Goal: Find specific page/section: Find specific page/section

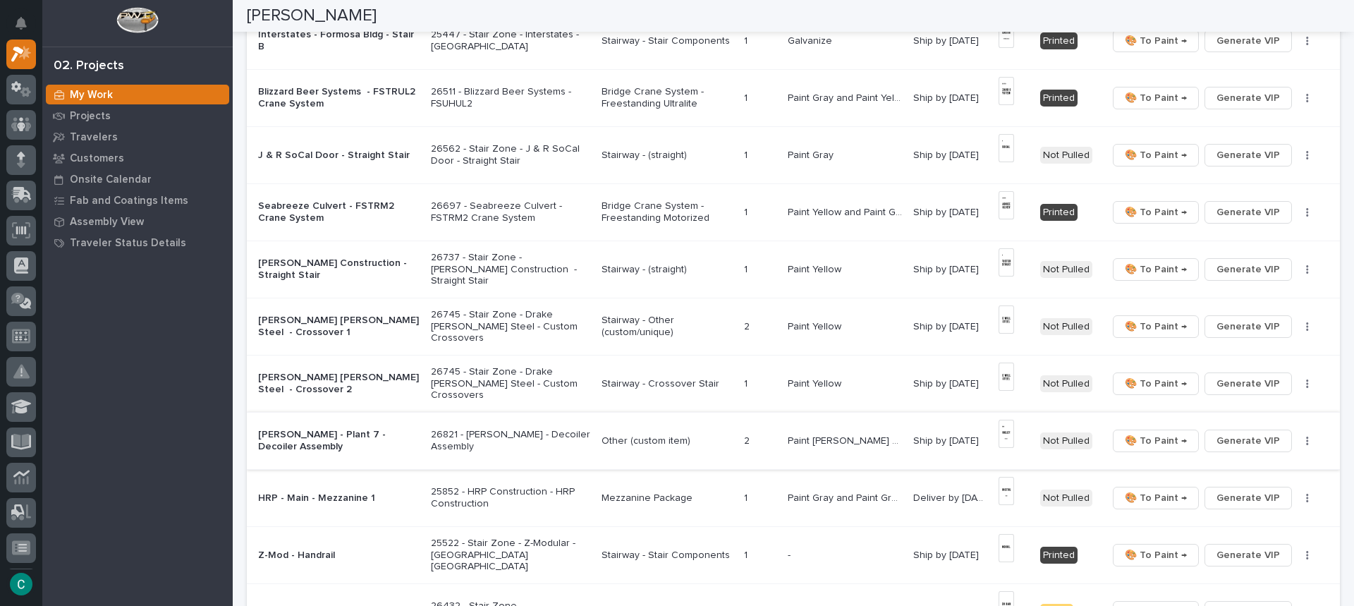
scroll to position [494, 0]
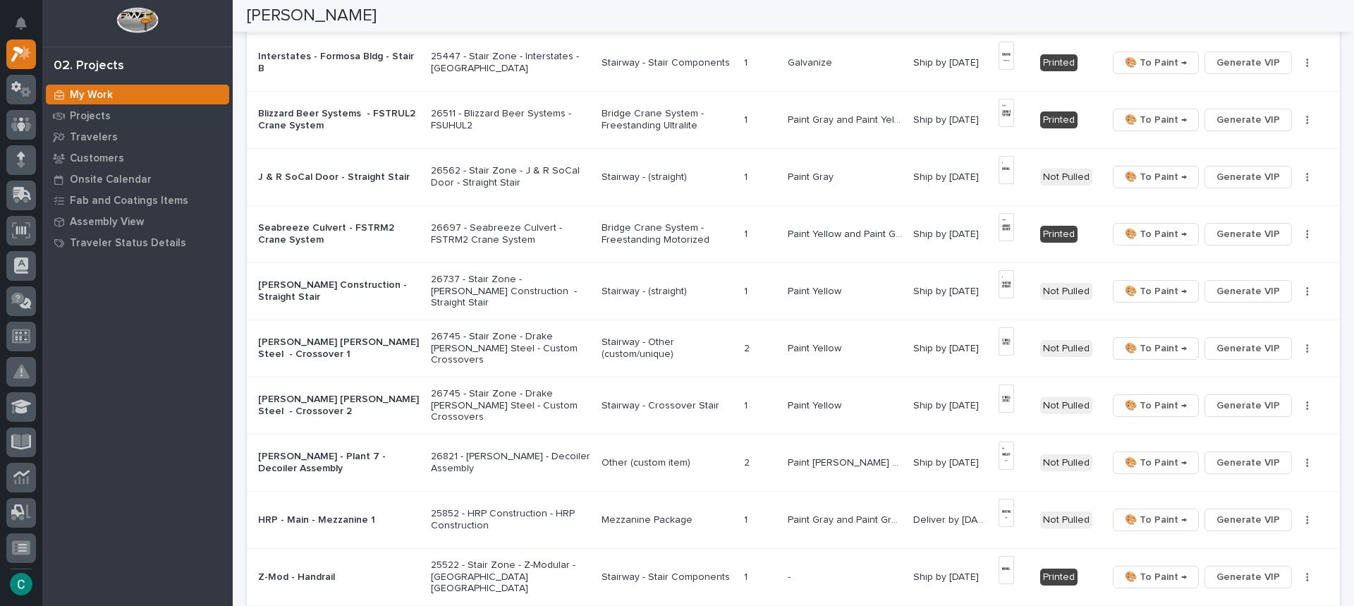
click at [632, 348] on p "Stairway - Other (custom/unique)" at bounding box center [666, 348] width 131 height 24
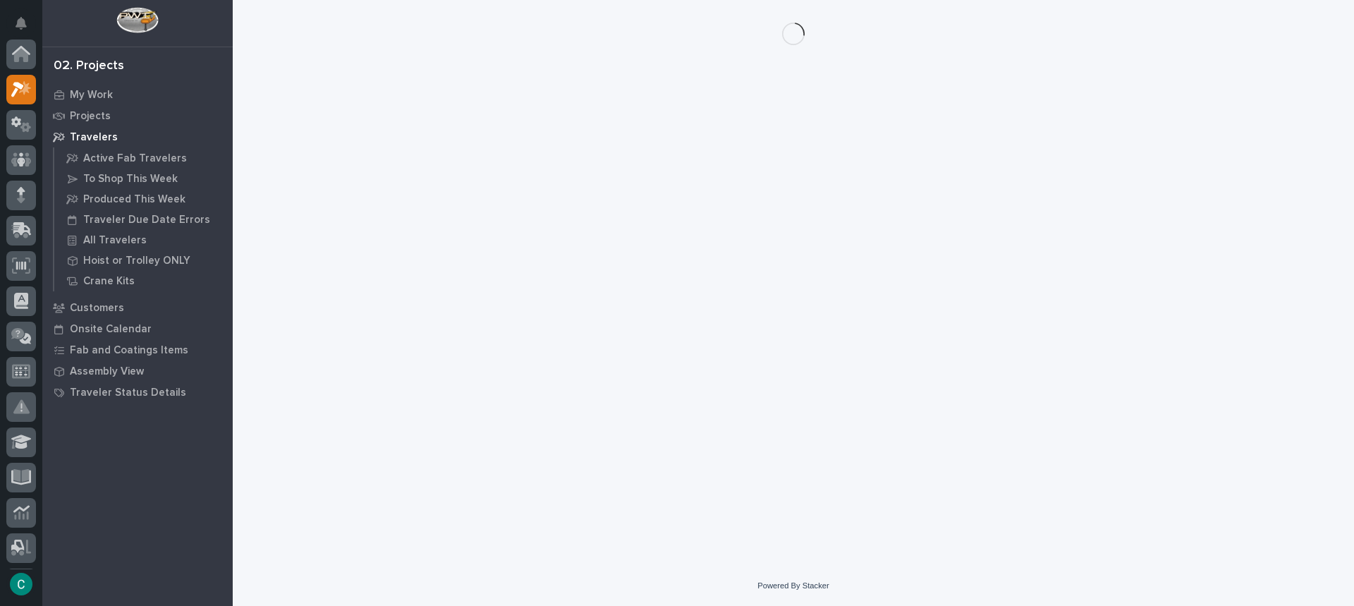
scroll to position [35, 0]
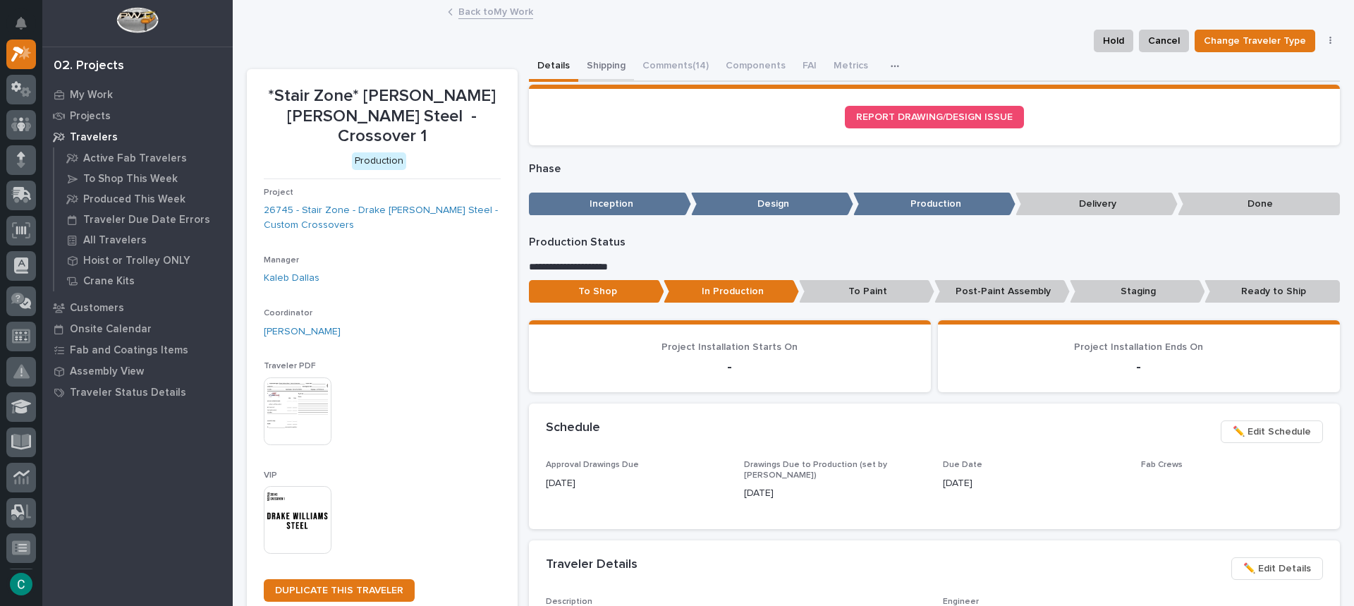
click at [599, 59] on button "Shipping" at bounding box center [606, 67] width 56 height 30
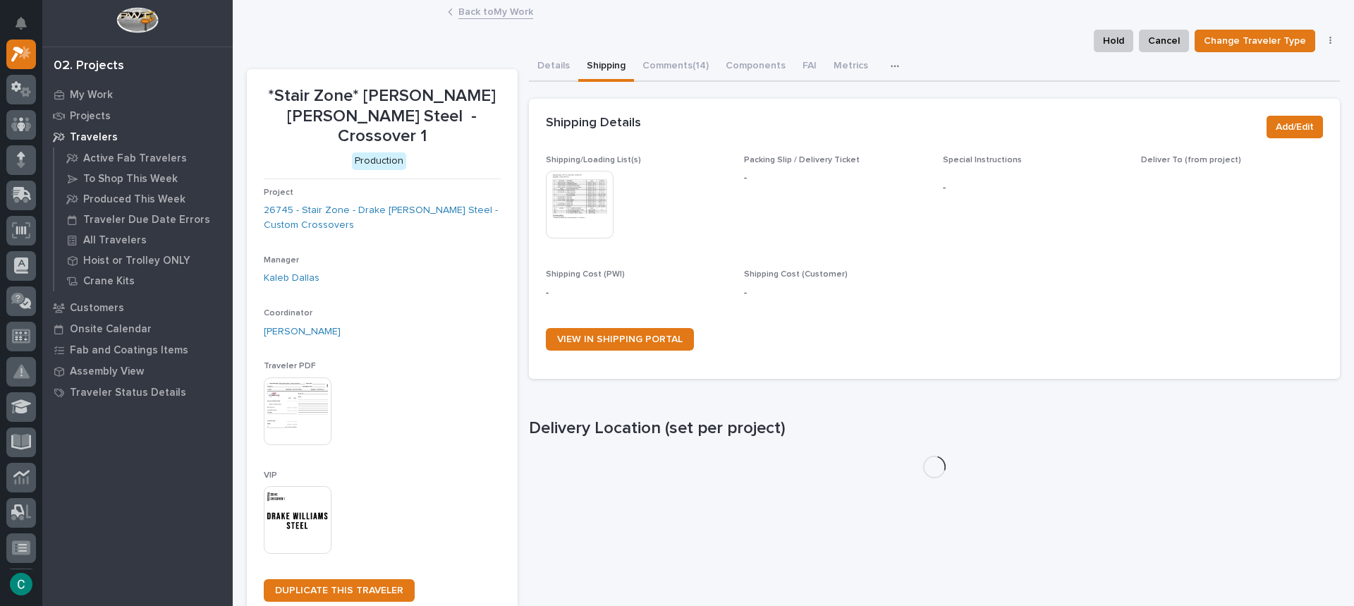
click at [576, 202] on img at bounding box center [580, 205] width 68 height 68
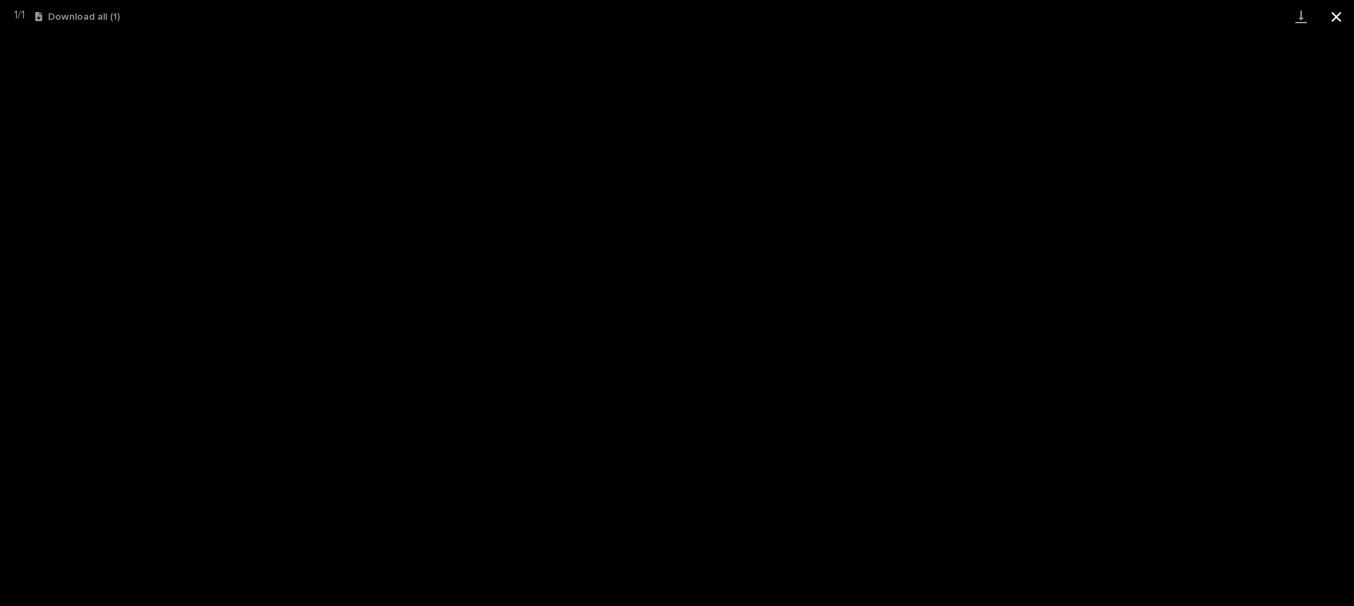
click at [1343, 13] on button "Close gallery" at bounding box center [1336, 16] width 35 height 33
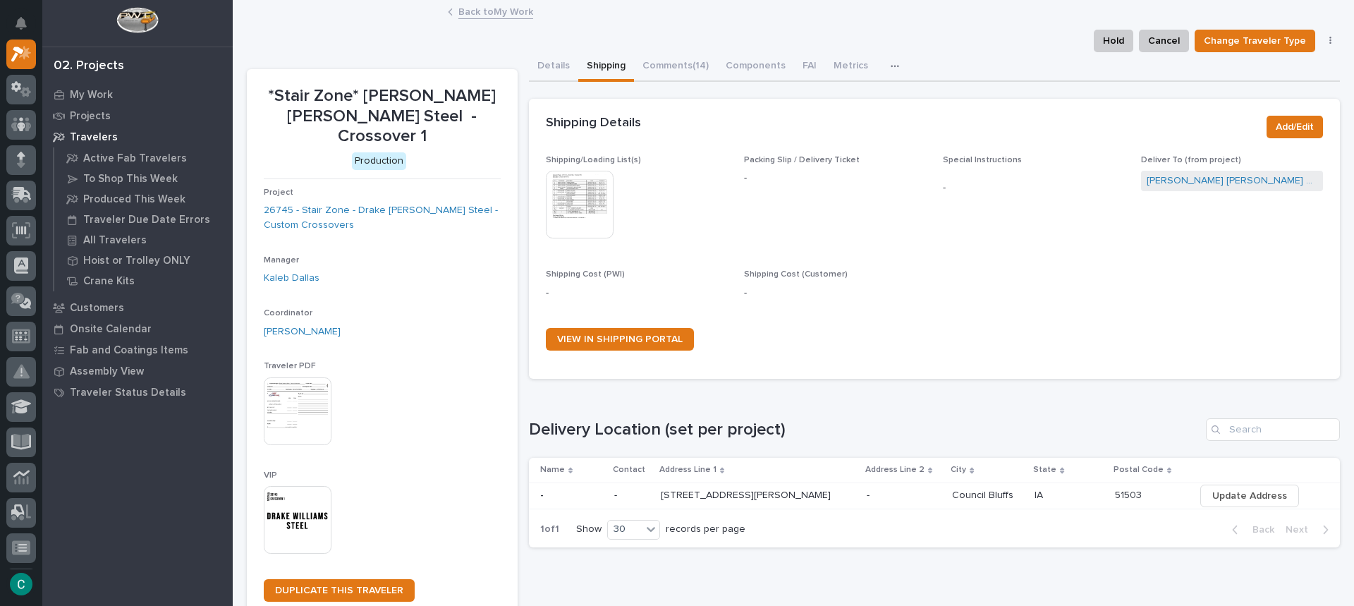
click at [506, 12] on link "Back to My Work" at bounding box center [495, 11] width 75 height 16
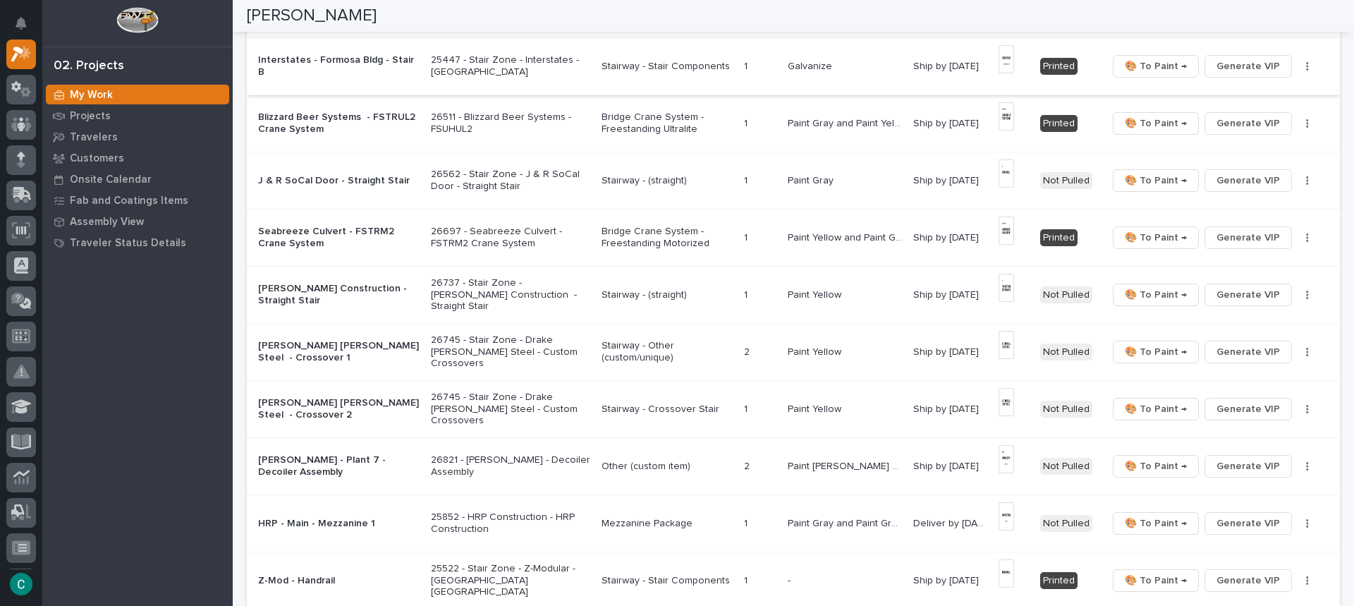
scroll to position [494, 0]
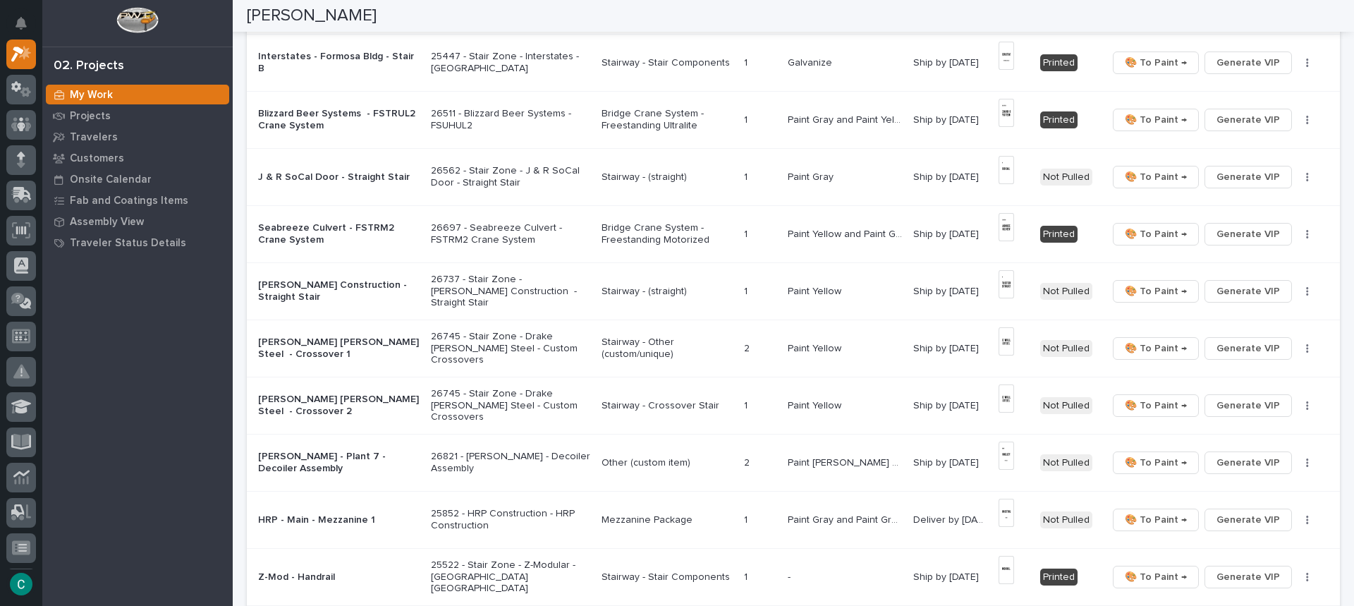
click at [668, 400] on p "Stairway - Crossover Stair" at bounding box center [666, 406] width 131 height 12
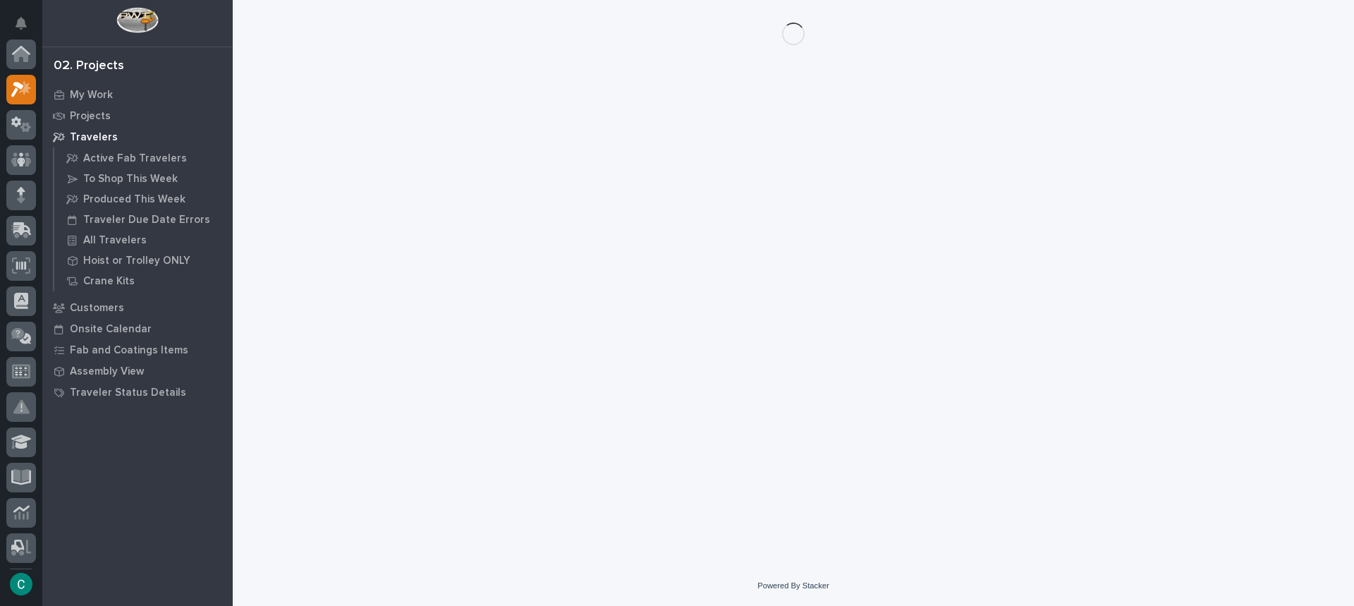
scroll to position [35, 0]
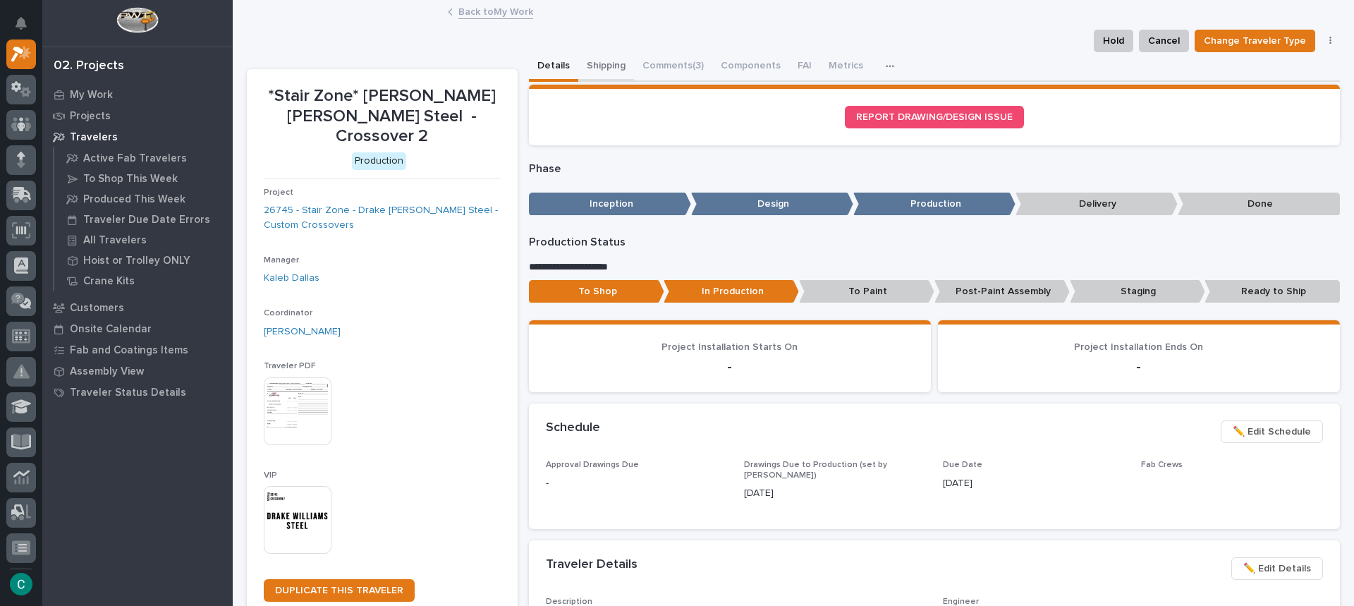
click at [599, 61] on button "Shipping" at bounding box center [606, 67] width 56 height 30
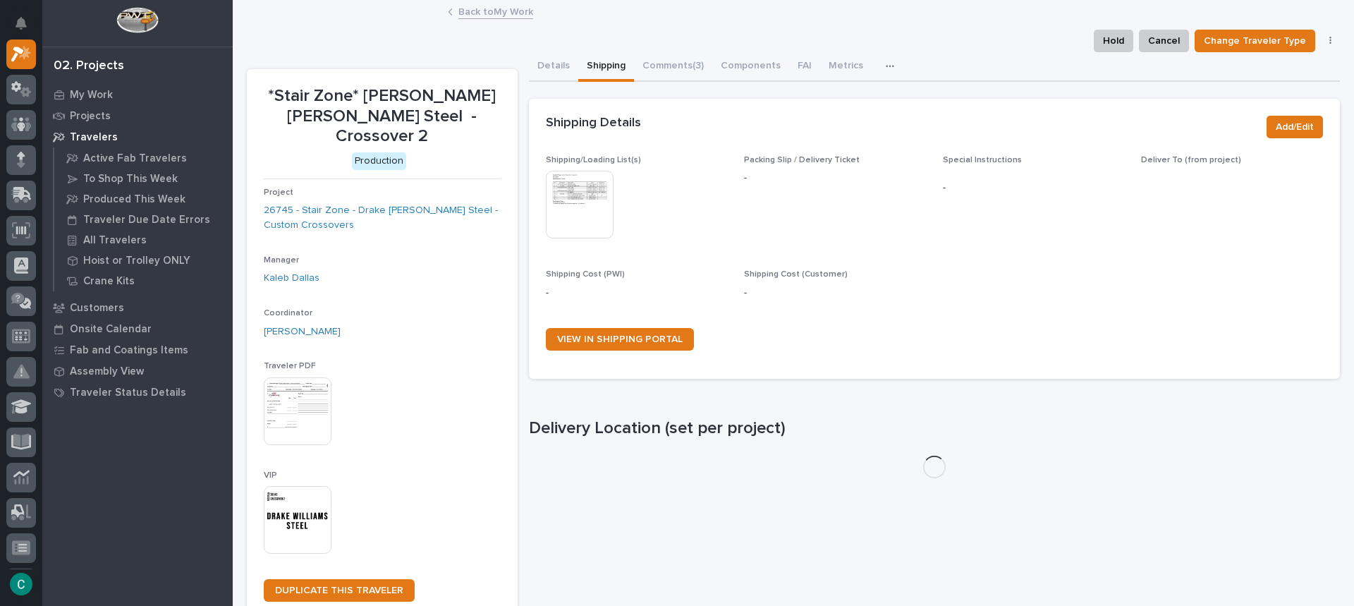
click at [585, 210] on img at bounding box center [580, 205] width 68 height 68
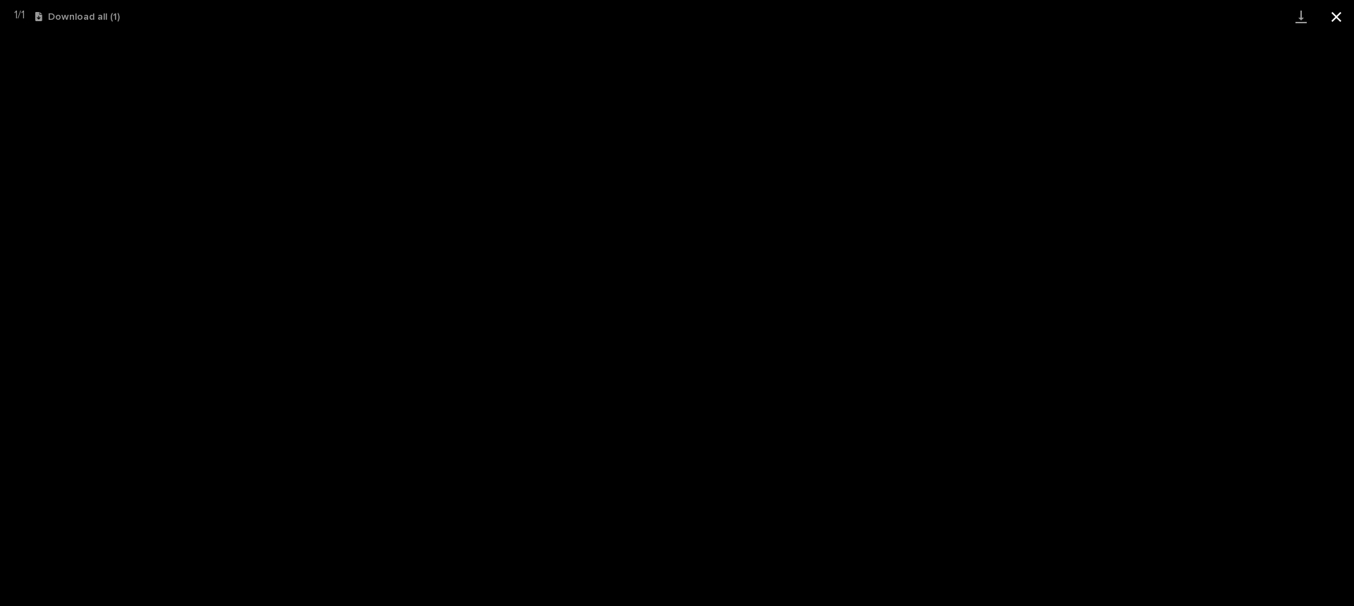
click at [1333, 16] on button "Close gallery" at bounding box center [1336, 16] width 35 height 33
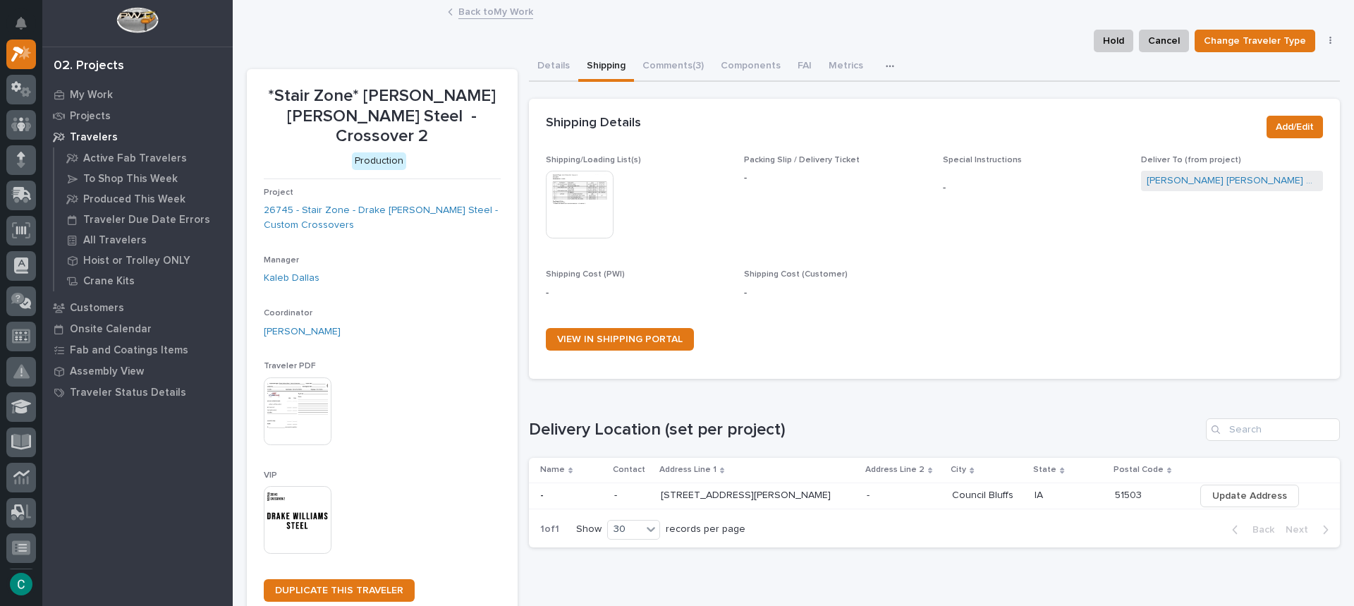
click at [510, 13] on link "Back to My Work" at bounding box center [495, 11] width 75 height 16
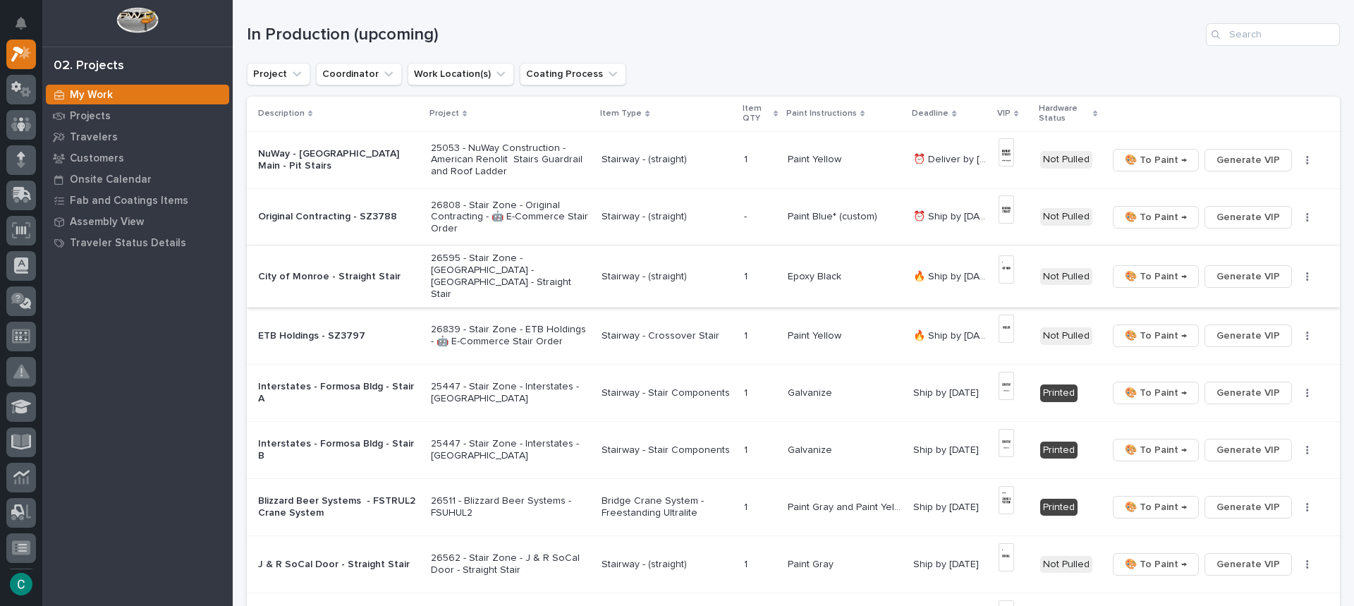
scroll to position [141, 0]
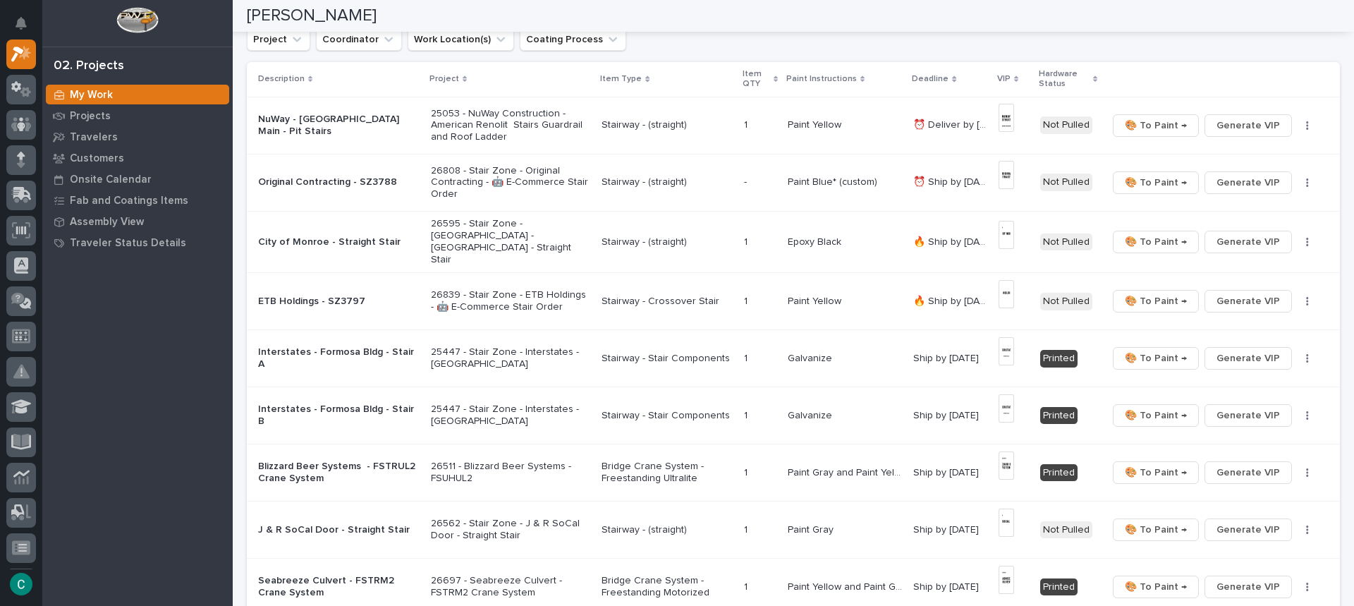
click at [650, 128] on p "Stairway - (straight)" at bounding box center [666, 125] width 131 height 12
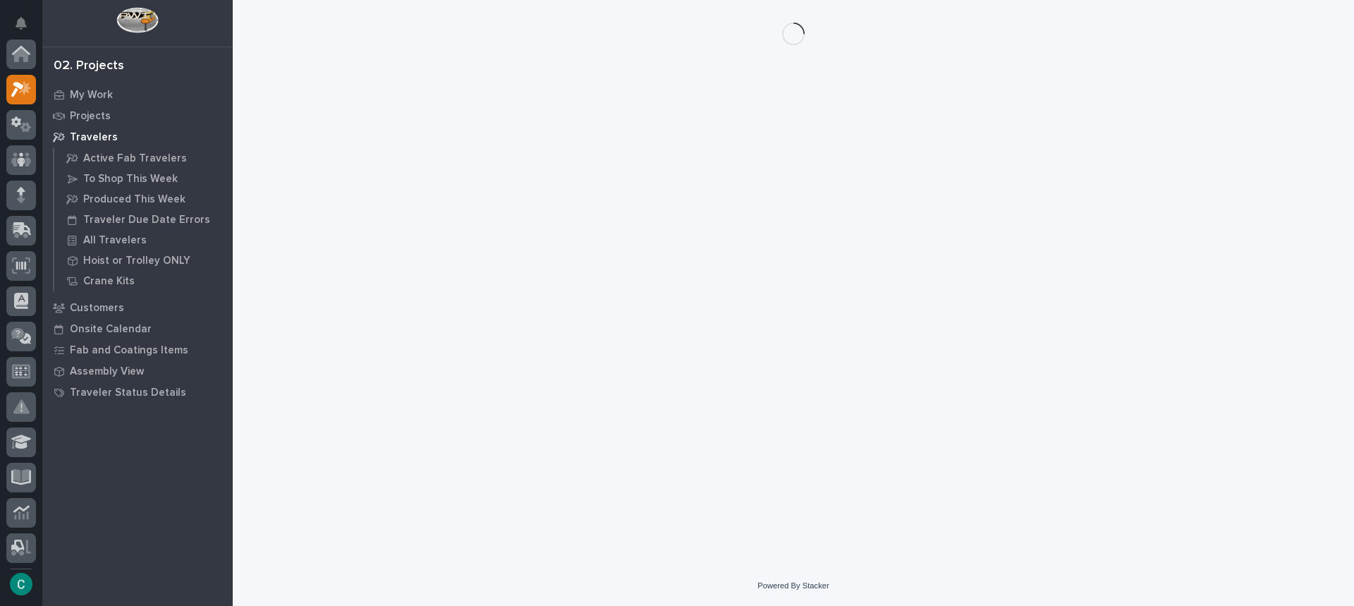
scroll to position [35, 0]
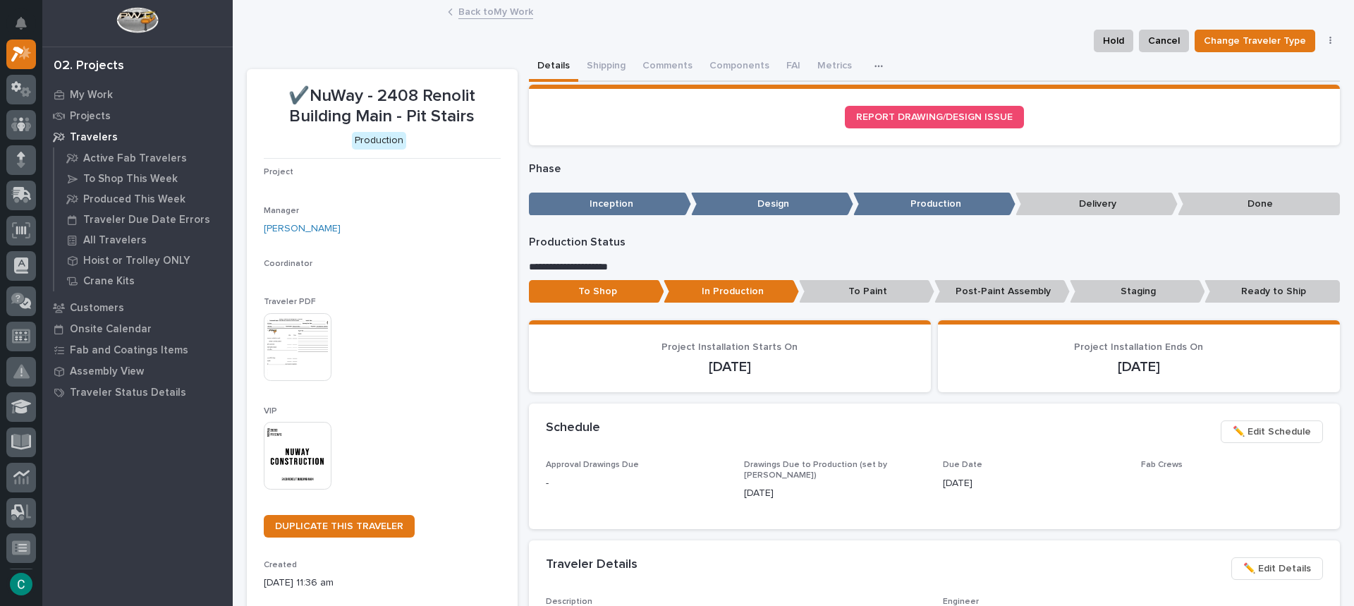
click at [592, 50] on div "Hold Cancel Change Traveler Type Regenerate PDF Generate VIP" at bounding box center [793, 41] width 1093 height 23
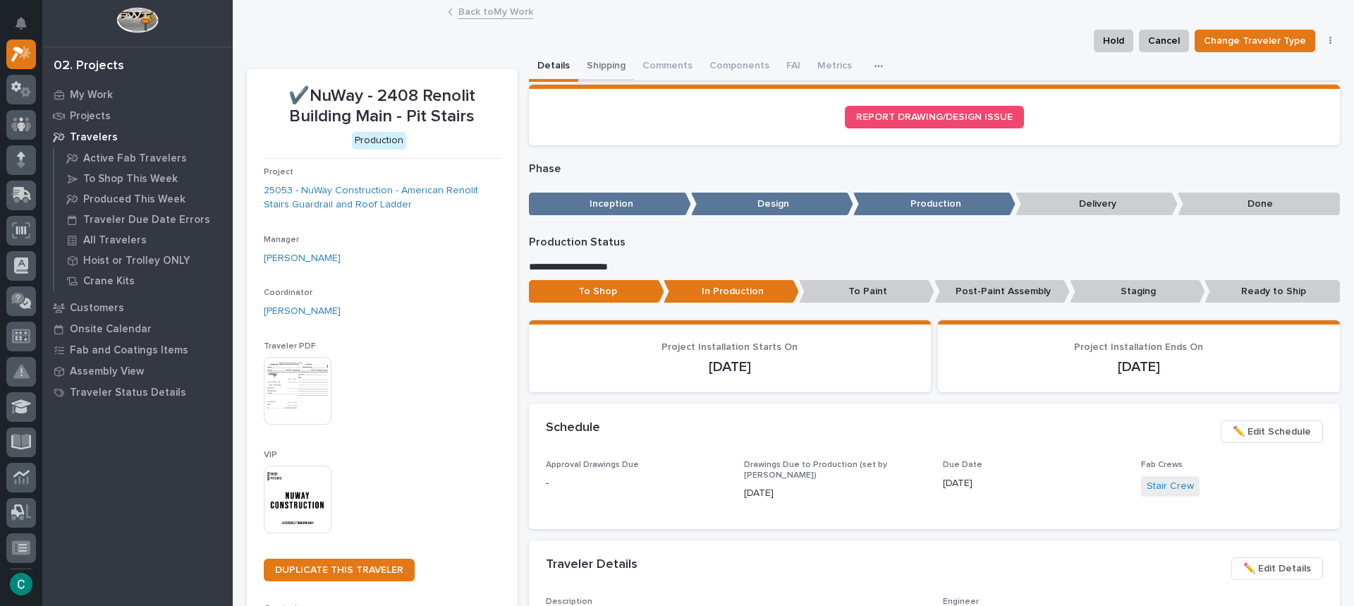
click at [604, 71] on button "Shipping" at bounding box center [606, 67] width 56 height 30
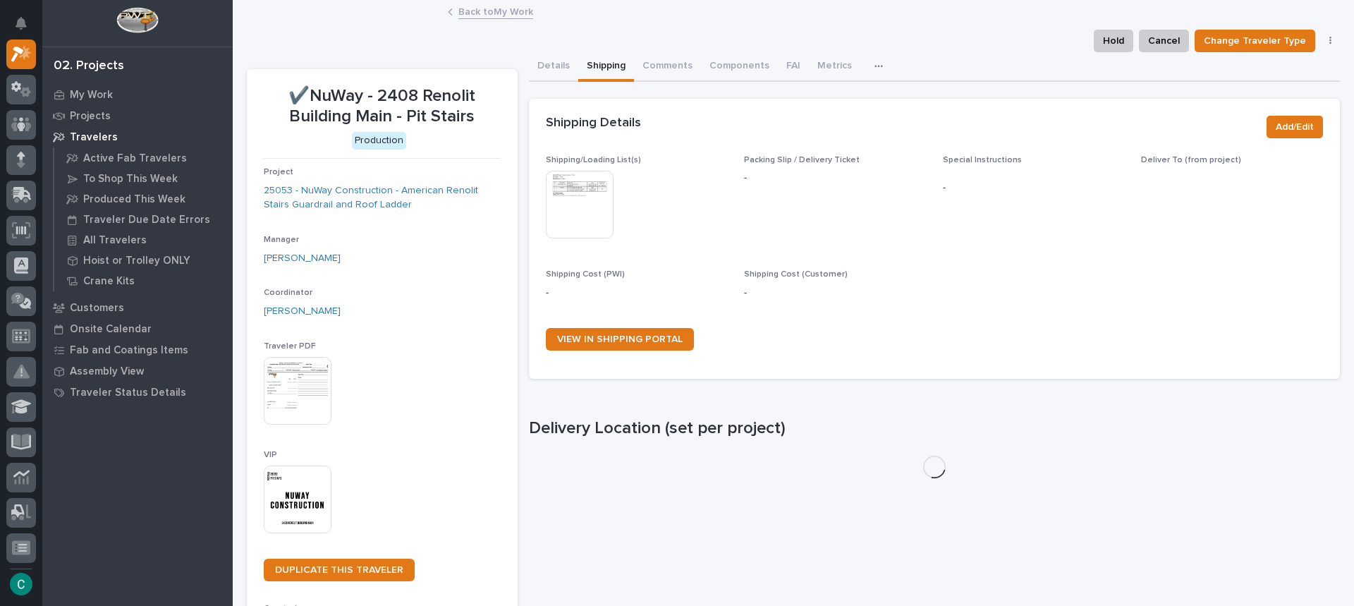
click at [590, 188] on img at bounding box center [580, 205] width 68 height 68
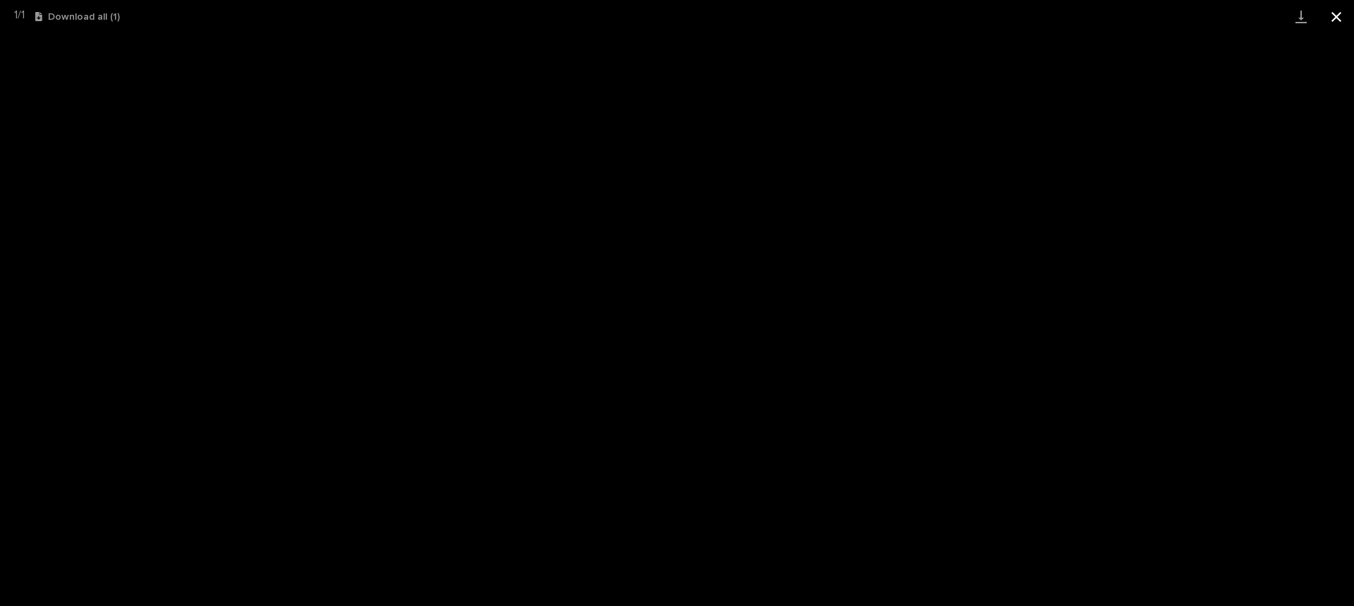
click at [1343, 20] on button "Close gallery" at bounding box center [1336, 16] width 35 height 33
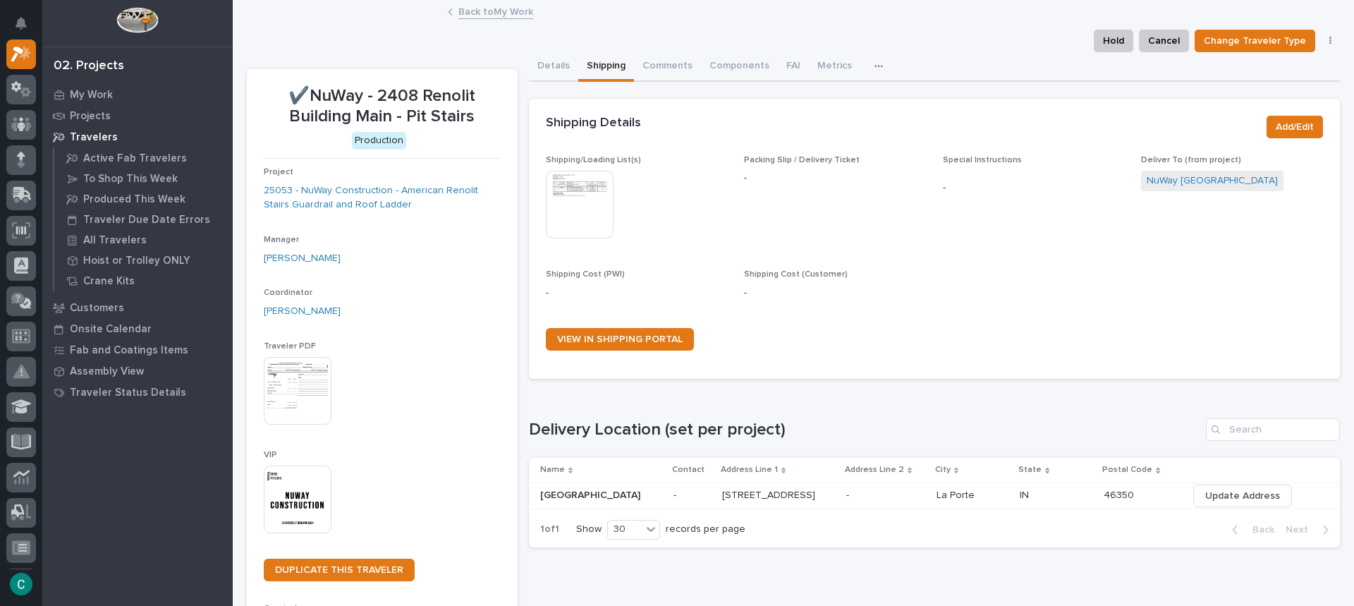
click at [464, 7] on link "Back to My Work" at bounding box center [495, 11] width 75 height 16
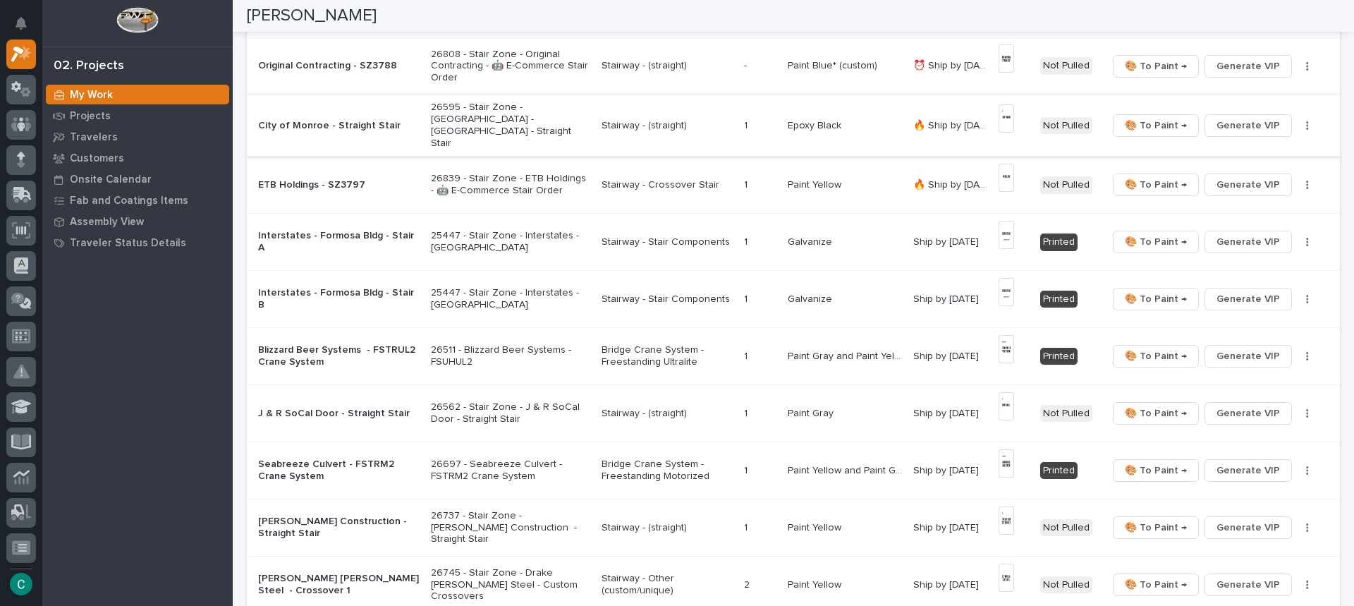
scroll to position [282, 0]
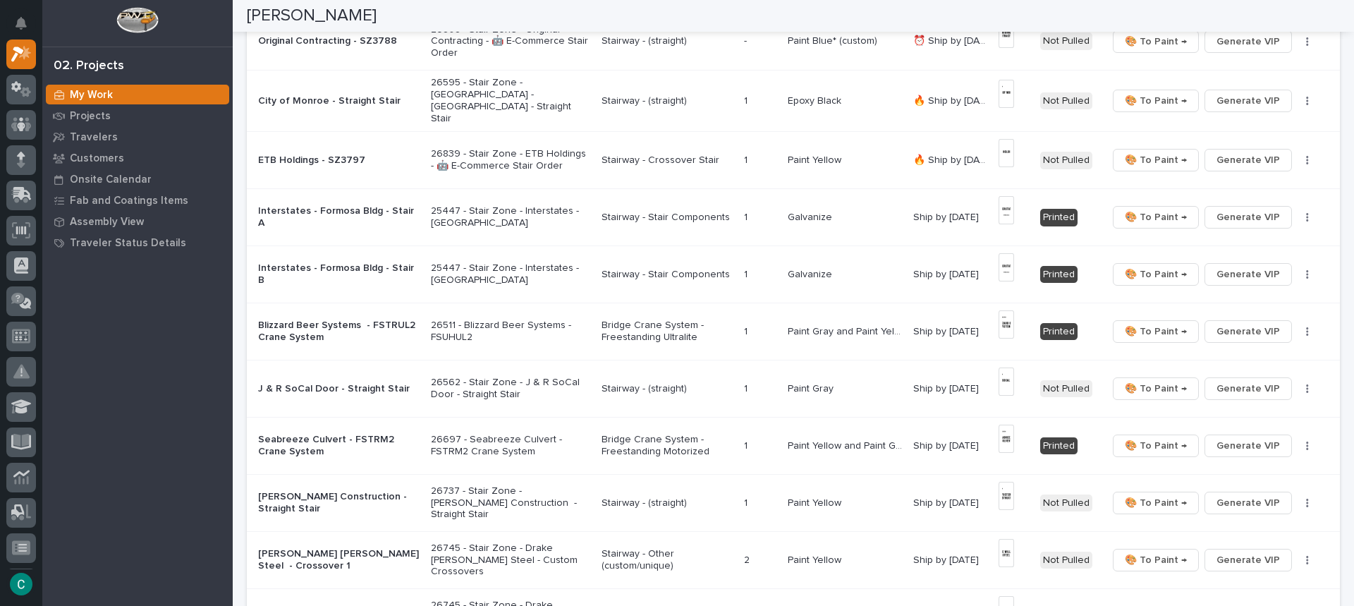
click at [666, 154] on p "Stairway - Crossover Stair" at bounding box center [666, 160] width 131 height 12
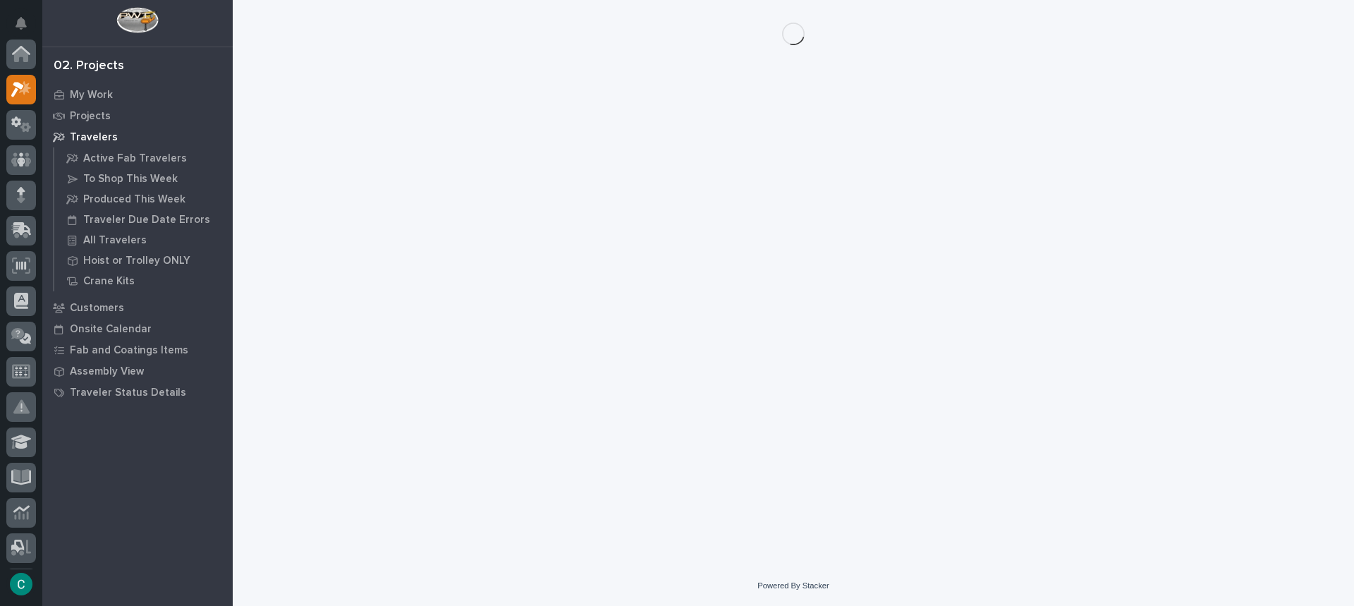
scroll to position [35, 0]
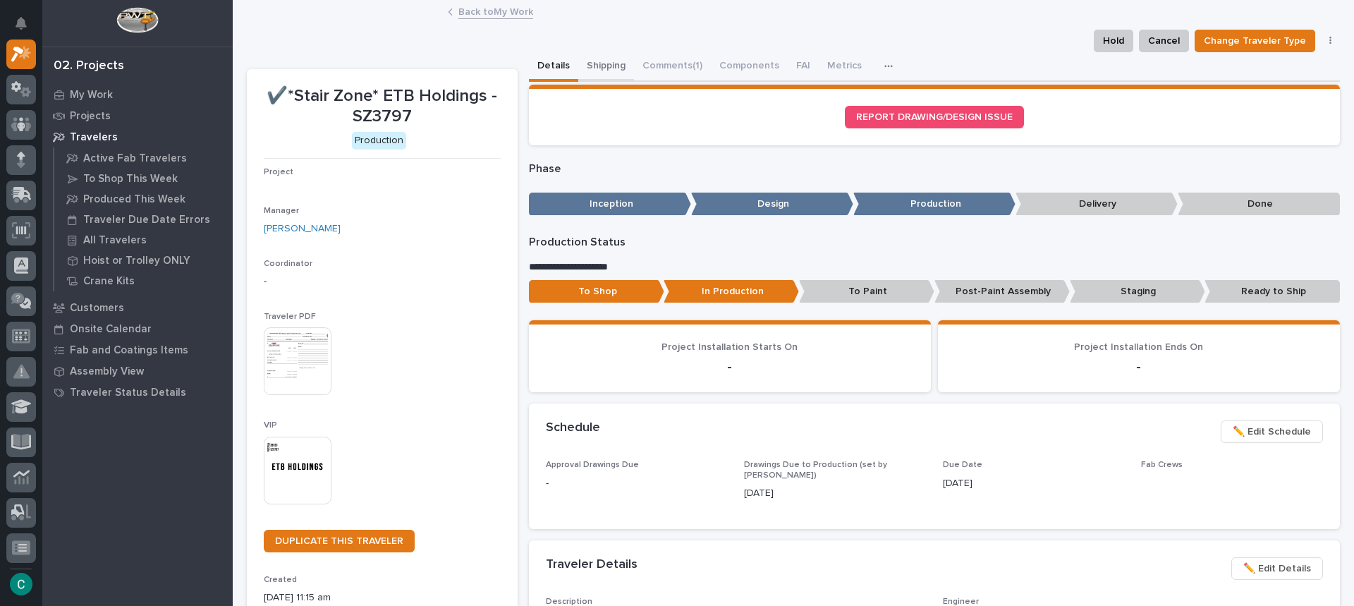
click at [599, 66] on button "Shipping" at bounding box center [606, 67] width 56 height 30
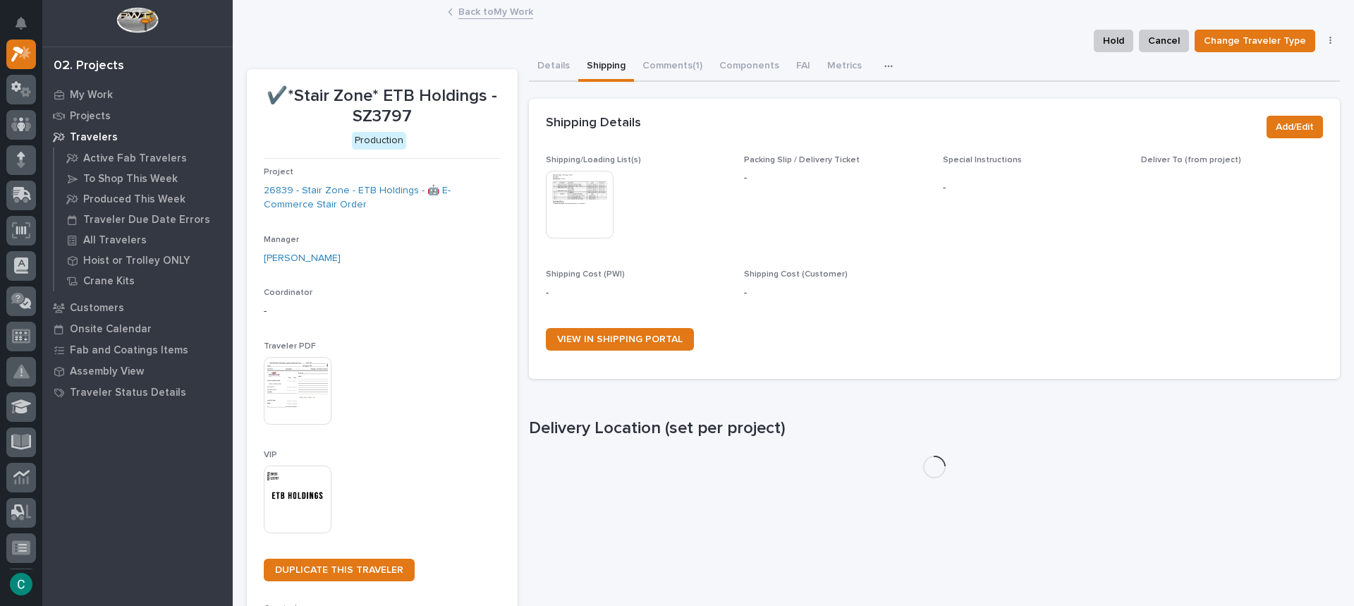
click at [578, 206] on img at bounding box center [580, 205] width 68 height 68
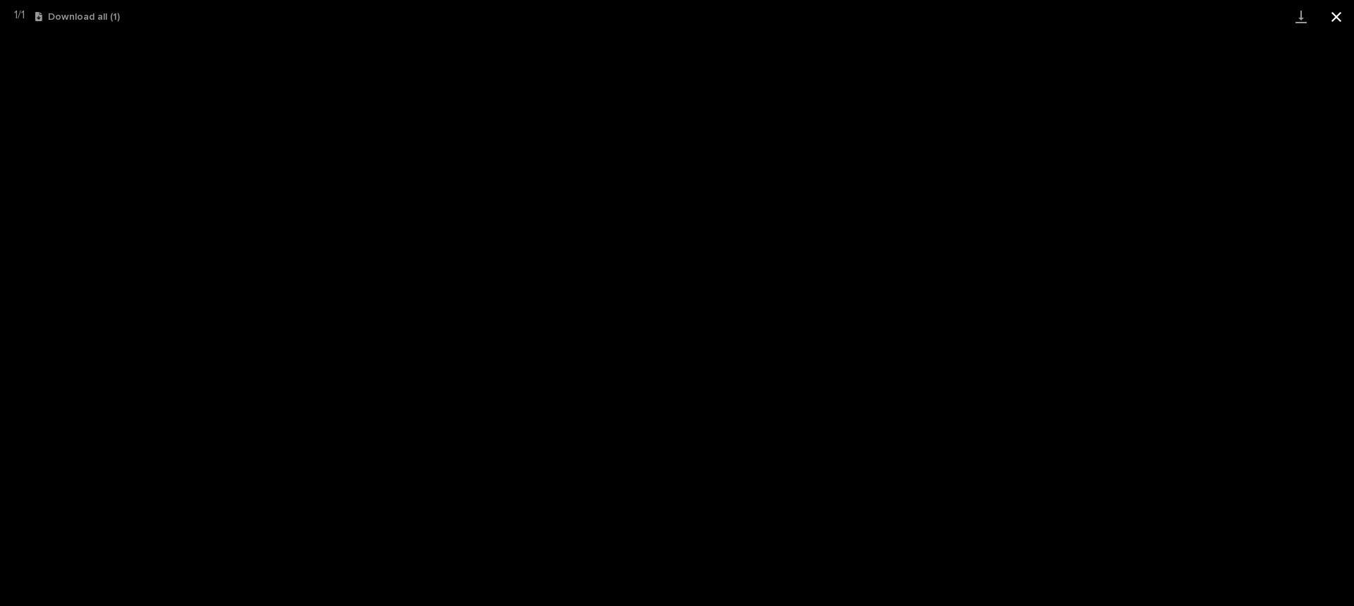
click at [1351, 19] on button "Close gallery" at bounding box center [1336, 16] width 35 height 33
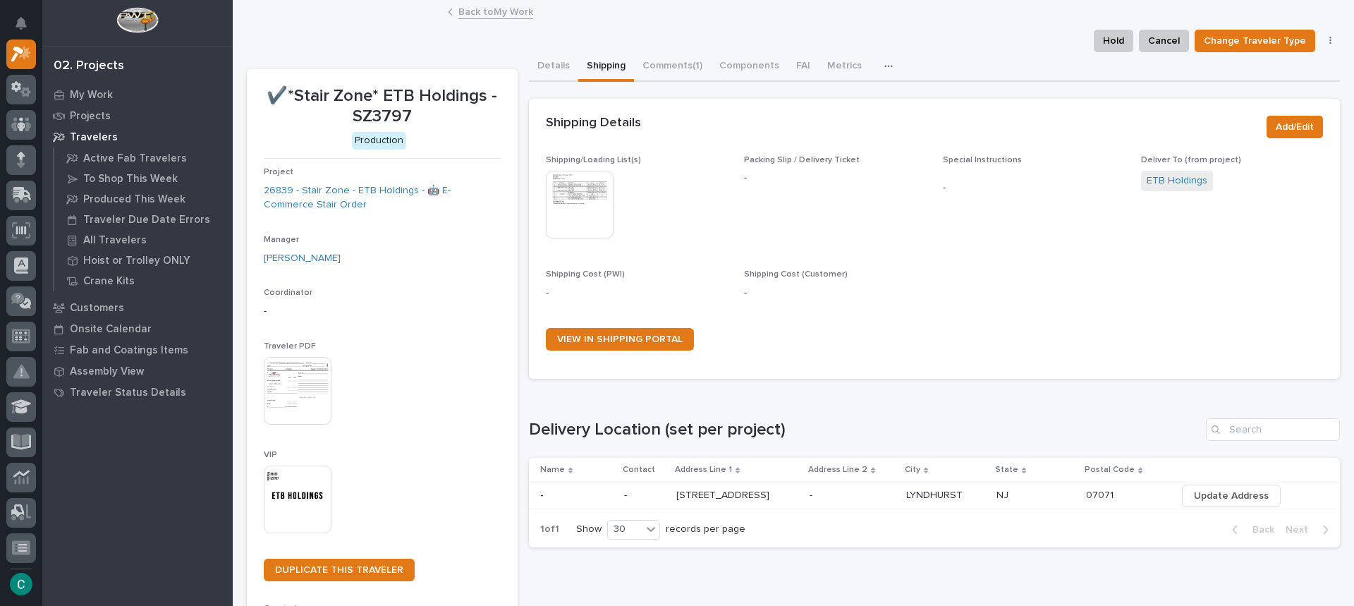
click at [477, 11] on link "Back to My Work" at bounding box center [495, 11] width 75 height 16
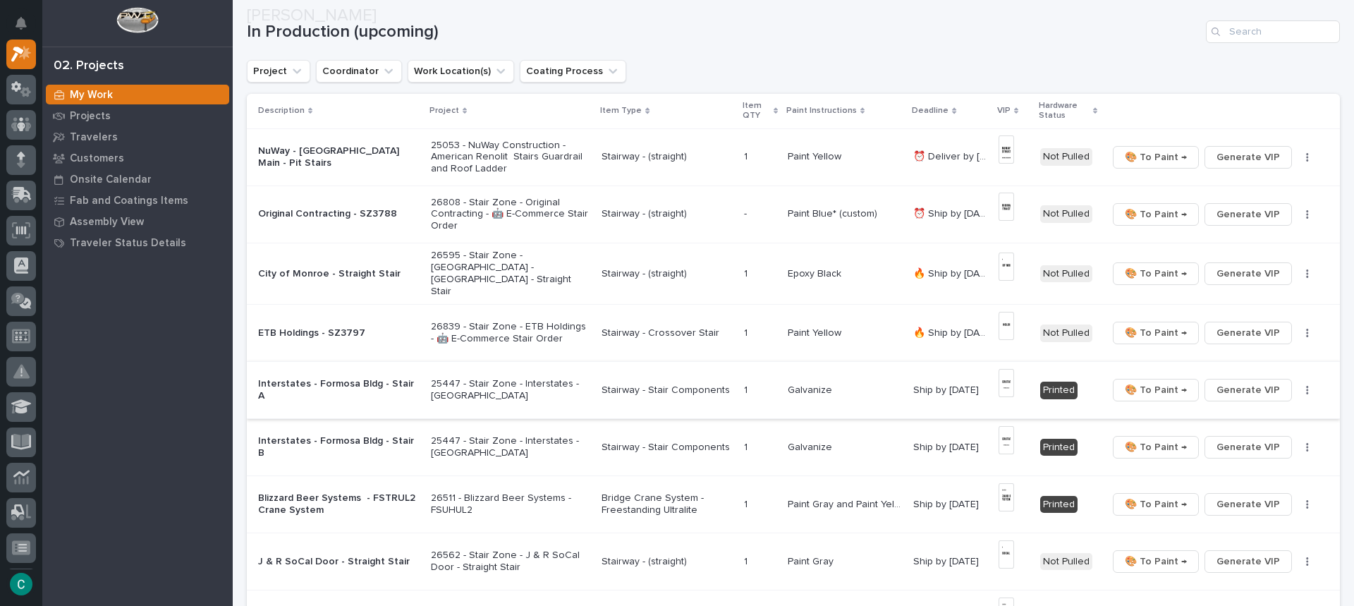
scroll to position [141, 0]
